Goal: Task Accomplishment & Management: Use online tool/utility

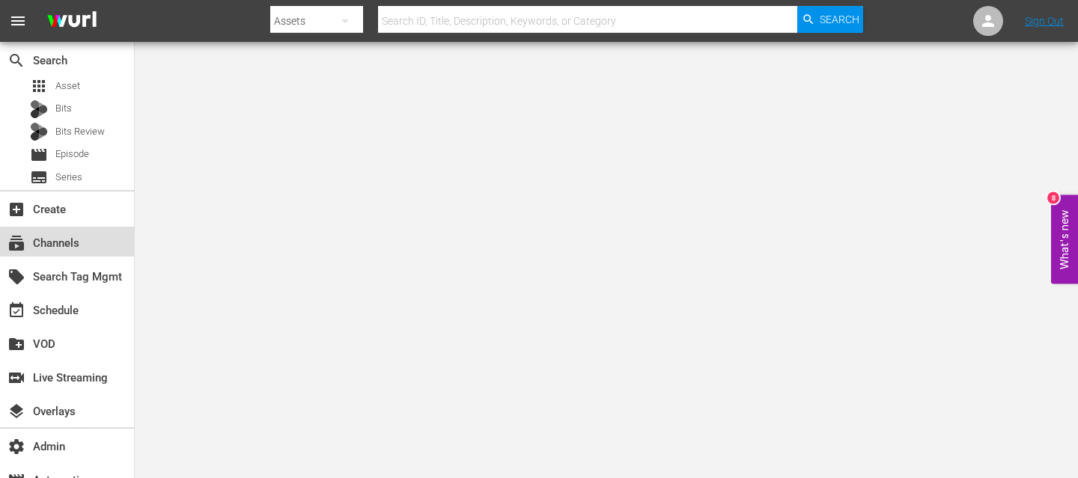
click at [62, 234] on div "subscriptions Channels" at bounding box center [42, 240] width 84 height 13
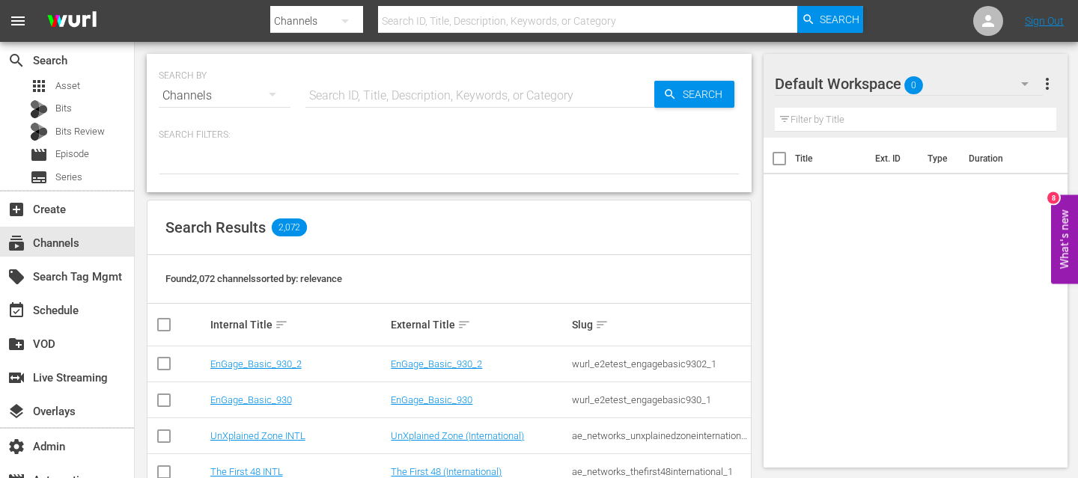
click at [408, 97] on input "text" at bounding box center [479, 96] width 349 height 36
type input "dr [PERSON_NAME]"
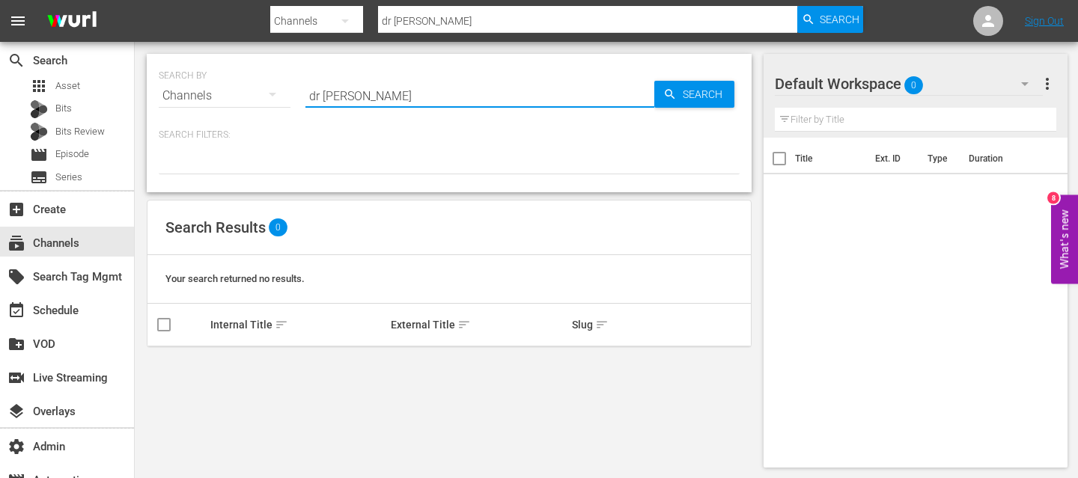
click at [320, 91] on input "dr [PERSON_NAME]" at bounding box center [479, 96] width 349 height 36
type input "dr. phil"
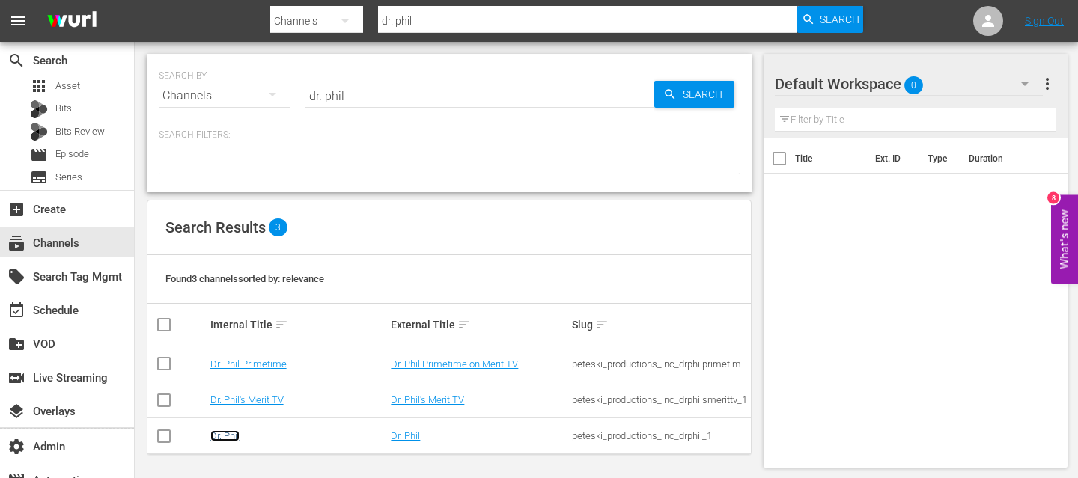
click at [225, 433] on link "Dr. Phil" at bounding box center [224, 435] width 29 height 11
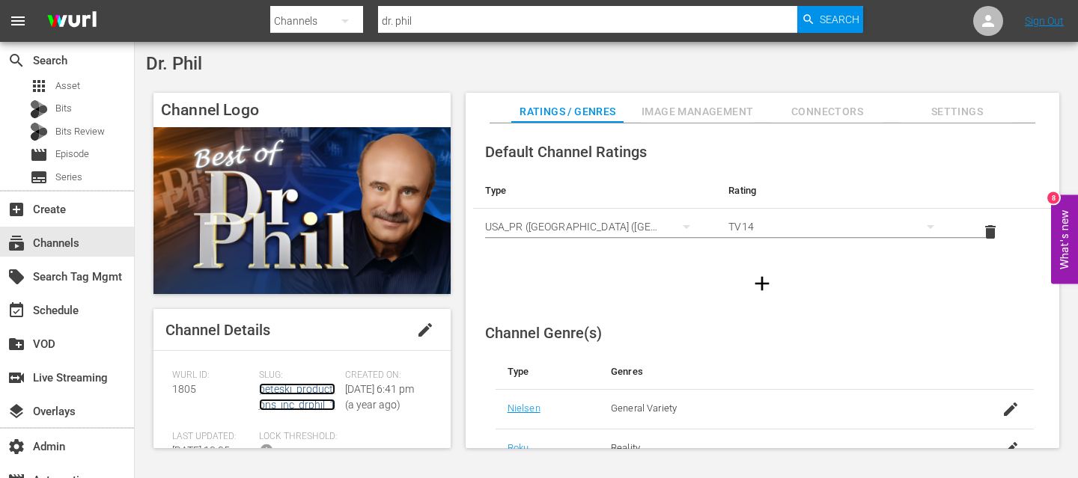
click at [302, 409] on link "peteski_productions_inc_drphil_1" at bounding box center [297, 397] width 76 height 28
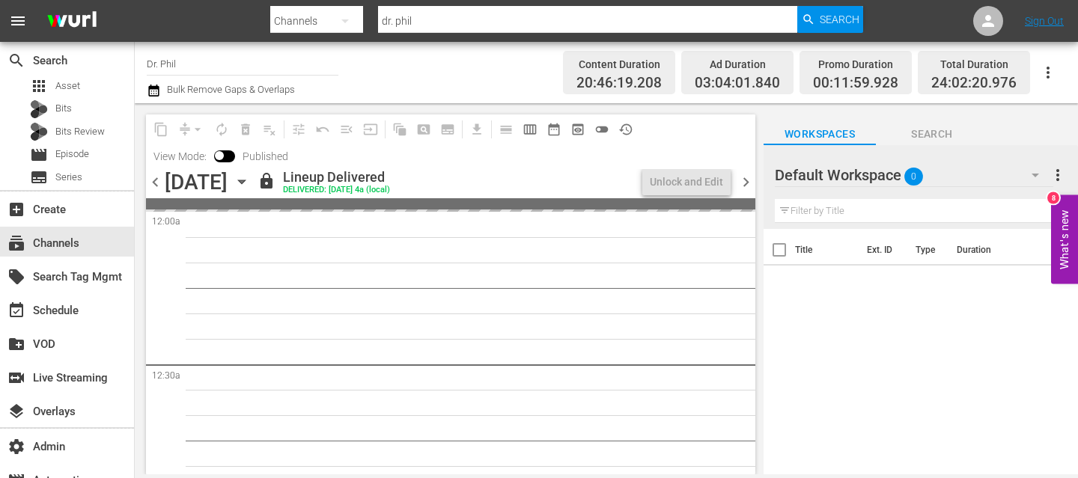
click at [250, 177] on icon "button" at bounding box center [242, 182] width 16 height 16
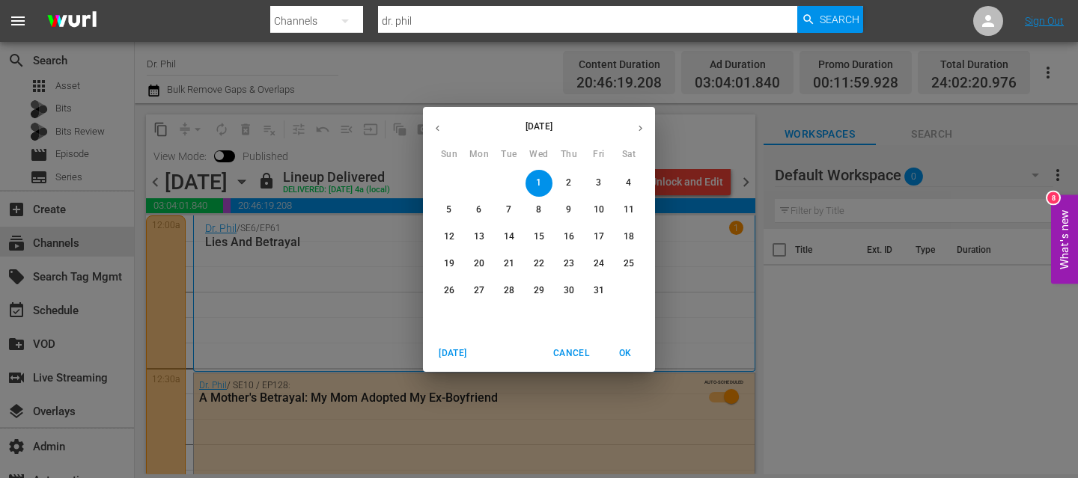
click at [545, 211] on span "8" at bounding box center [538, 210] width 27 height 13
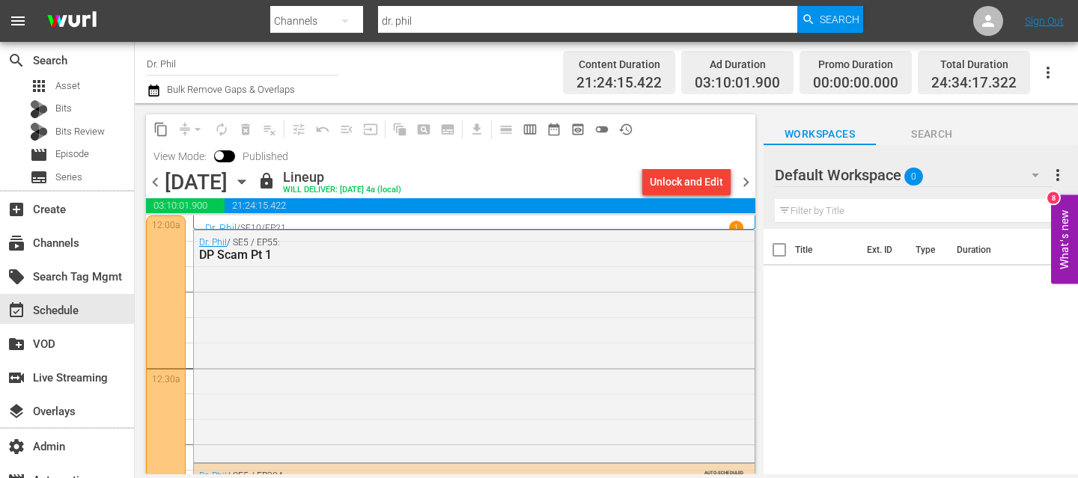
scroll to position [1284, 0]
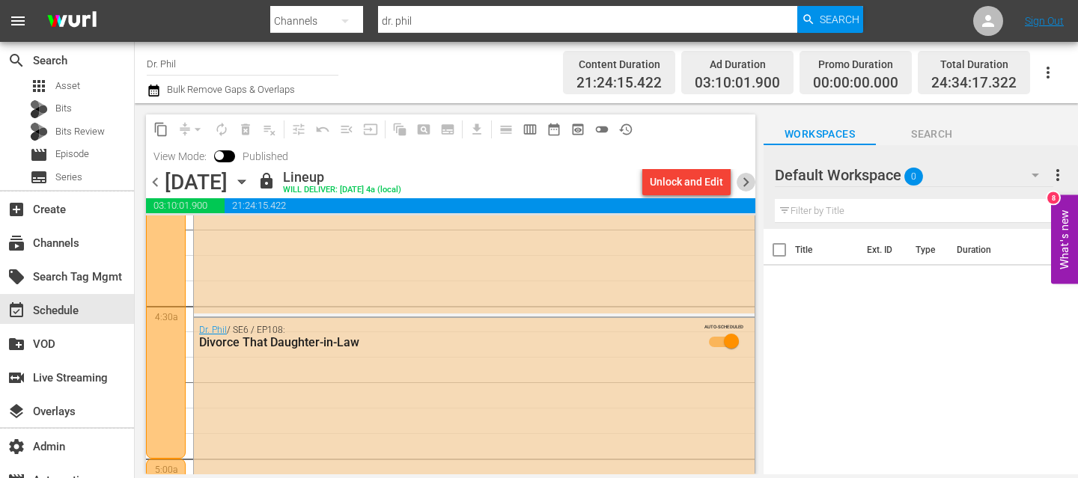
click at [746, 181] on span "chevron_right" at bounding box center [746, 182] width 19 height 19
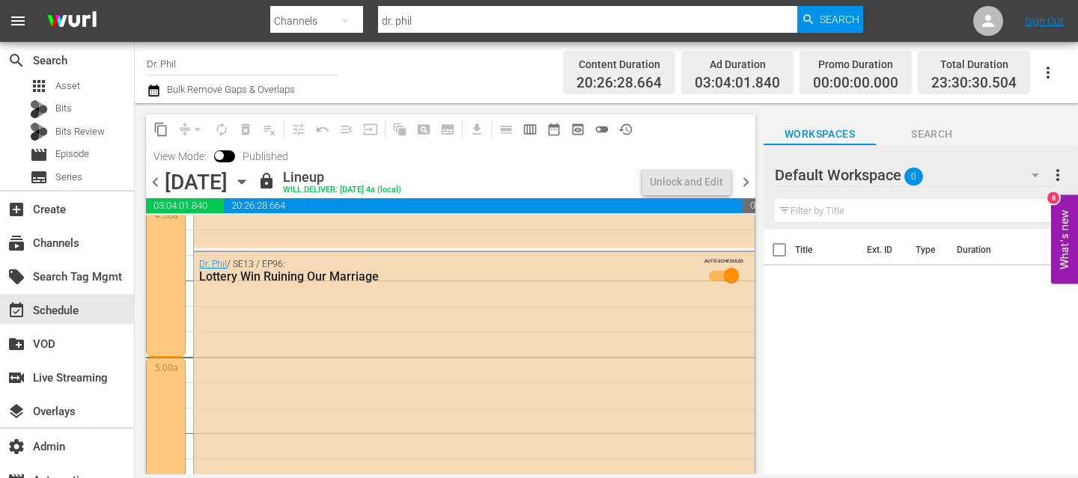
scroll to position [1309, 0]
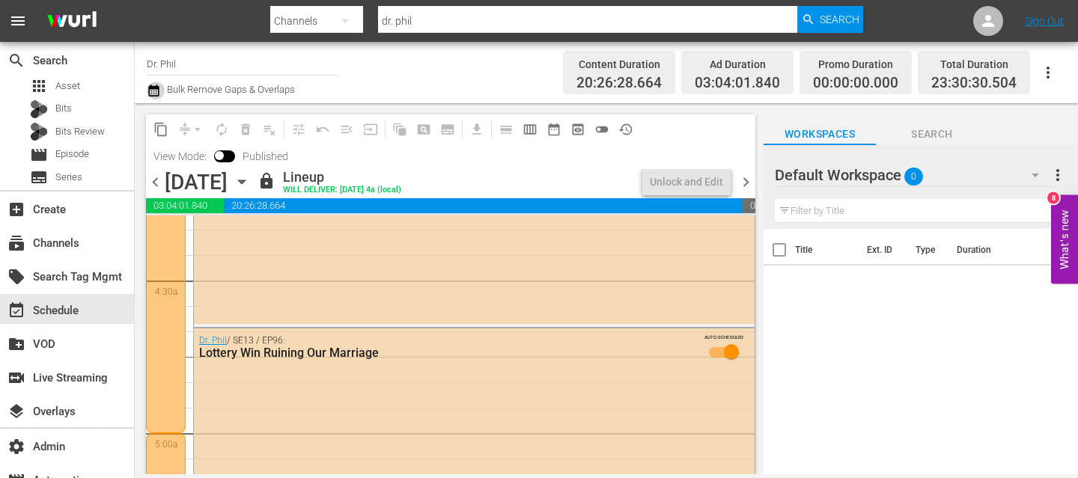
click at [157, 97] on icon "button" at bounding box center [154, 91] width 14 height 18
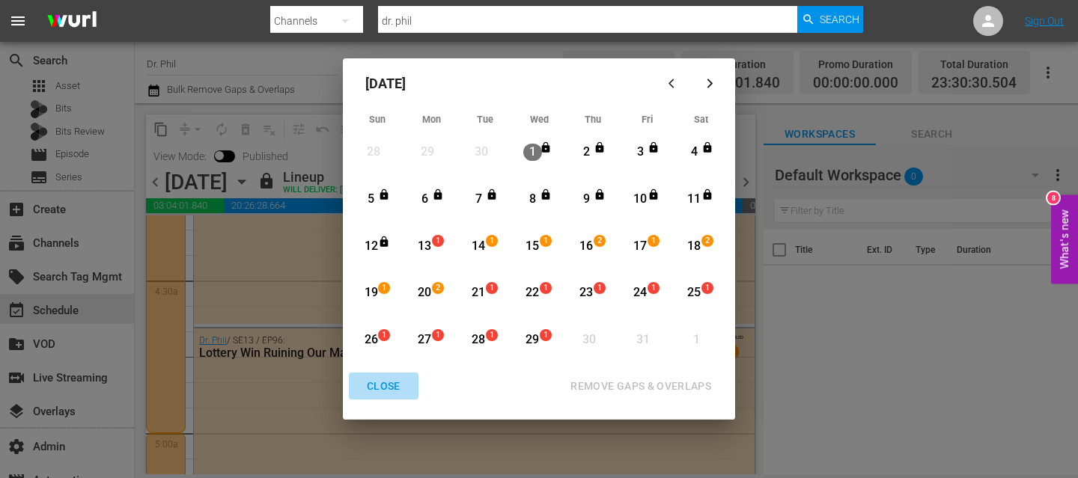
click at [376, 380] on div "CLOSE" at bounding box center [384, 386] width 58 height 19
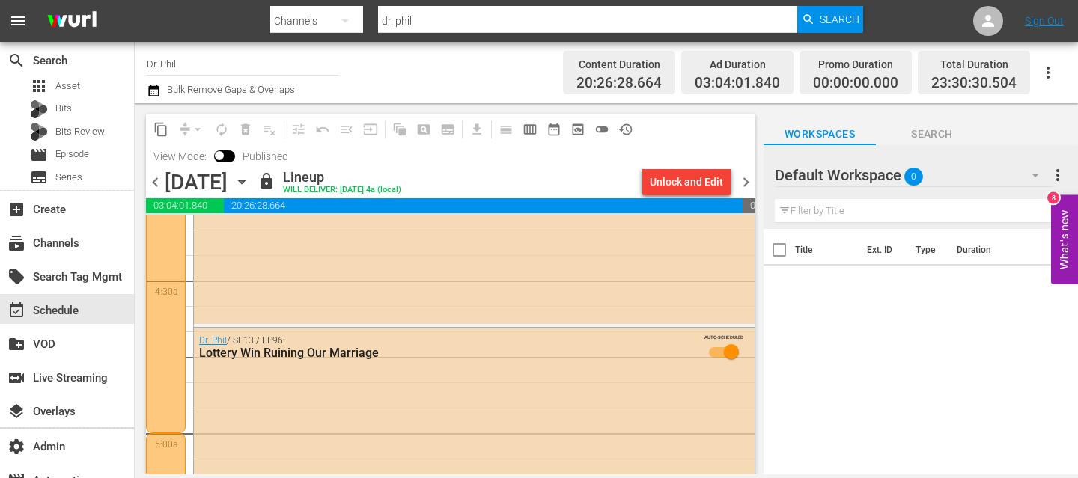
click at [427, 25] on input "dr. phil" at bounding box center [587, 21] width 419 height 36
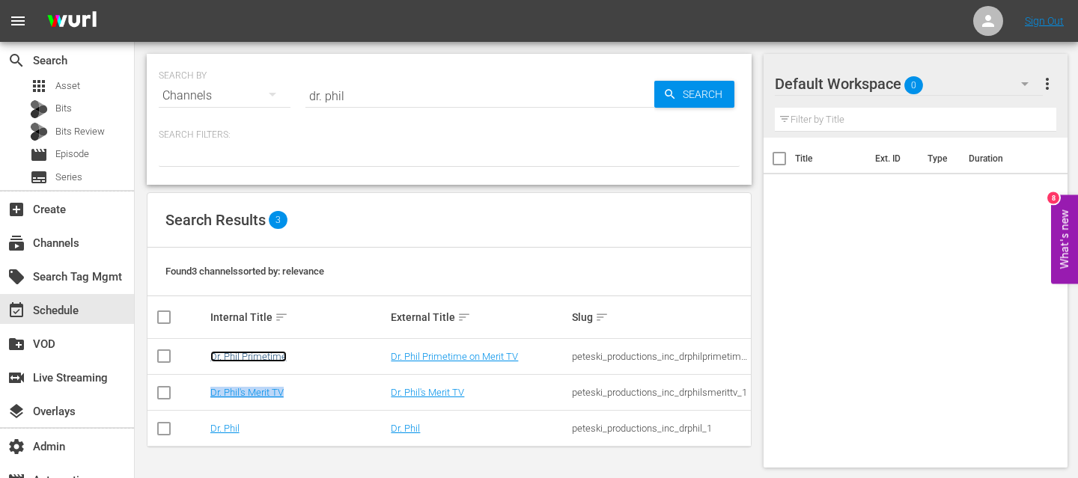
click at [254, 353] on link "Dr. Phil Primetime" at bounding box center [248, 356] width 76 height 11
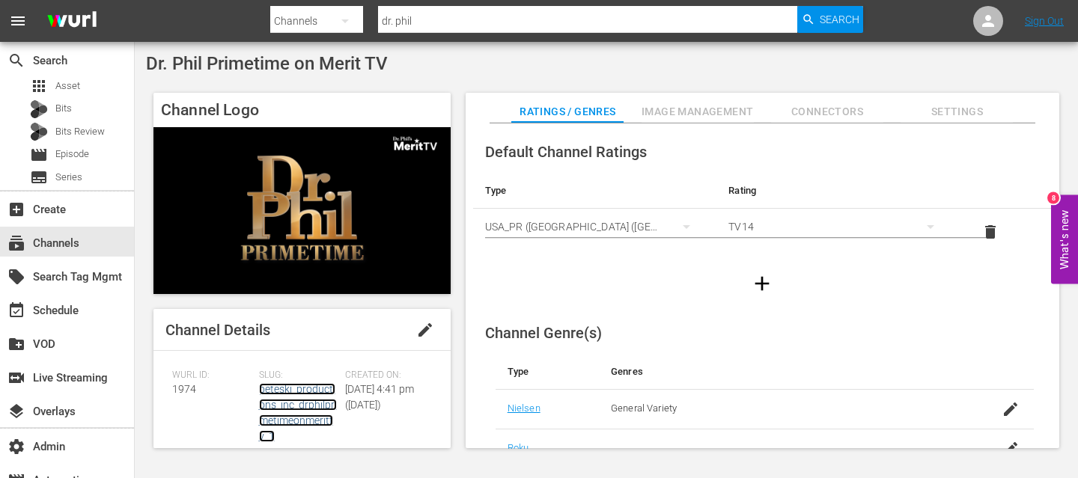
click at [303, 416] on link "peteski_productions_inc_drphilprimetimeonmerittv_1" at bounding box center [298, 412] width 78 height 59
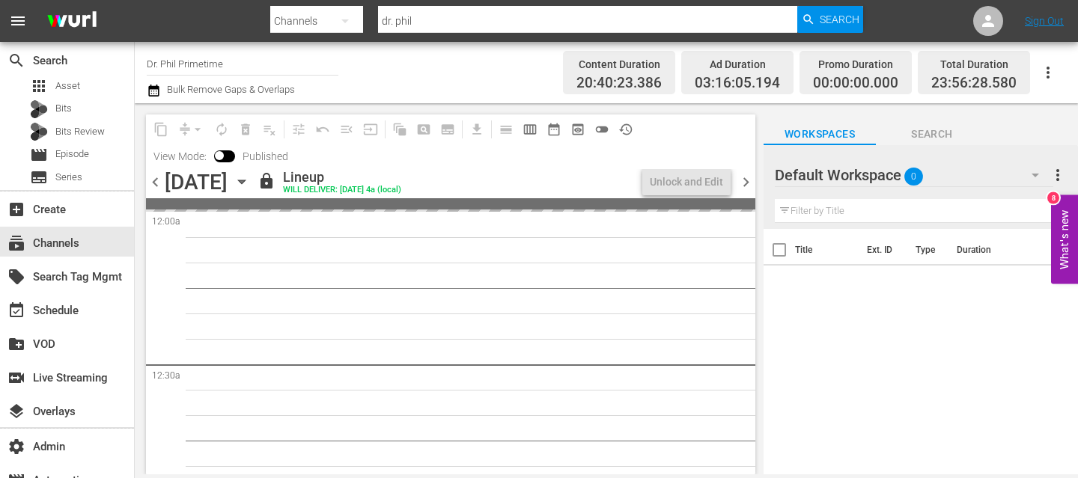
click at [155, 88] on icon "button" at bounding box center [153, 91] width 10 height 12
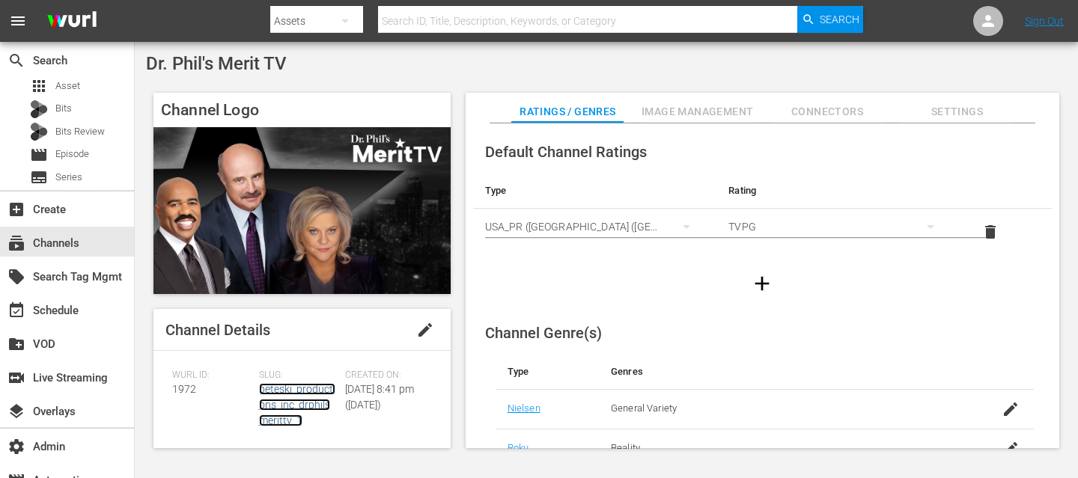
click at [270, 404] on link "peteski_productions_inc_drphilsmerittv_1" at bounding box center [297, 404] width 76 height 43
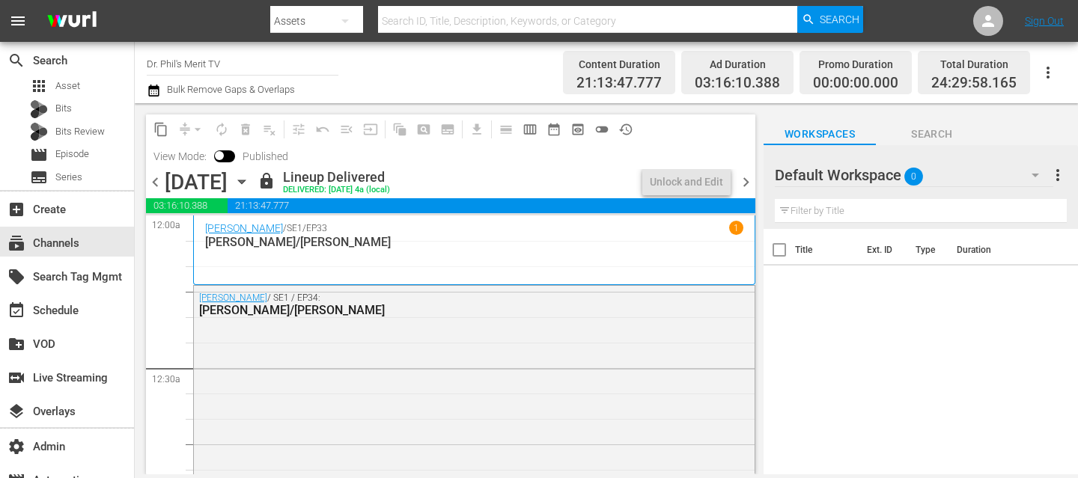
click at [159, 91] on icon "button" at bounding box center [153, 91] width 10 height 12
